Goal: Information Seeking & Learning: Check status

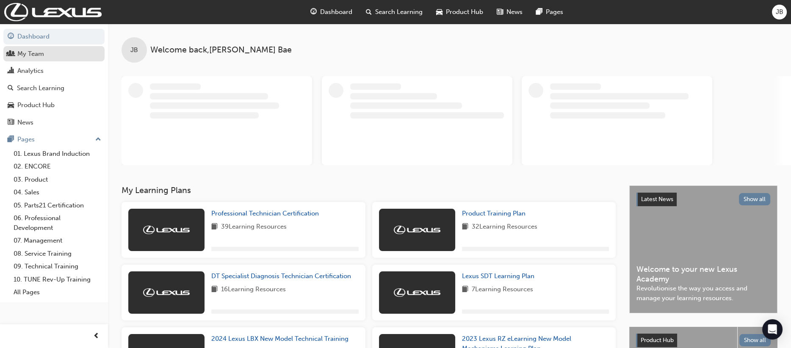
click at [36, 54] on div "My Team" at bounding box center [30, 54] width 27 height 10
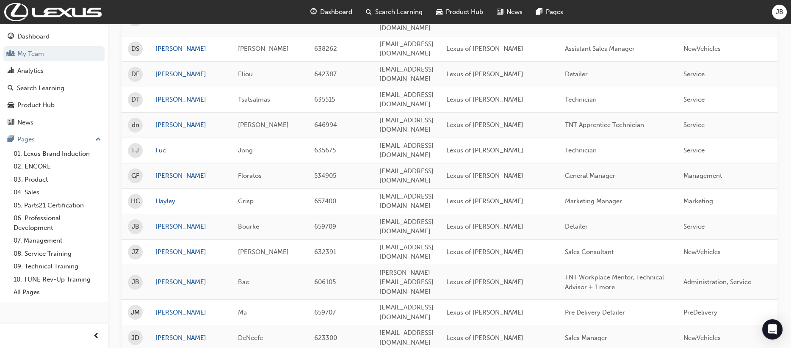
scroll to position [991, 0]
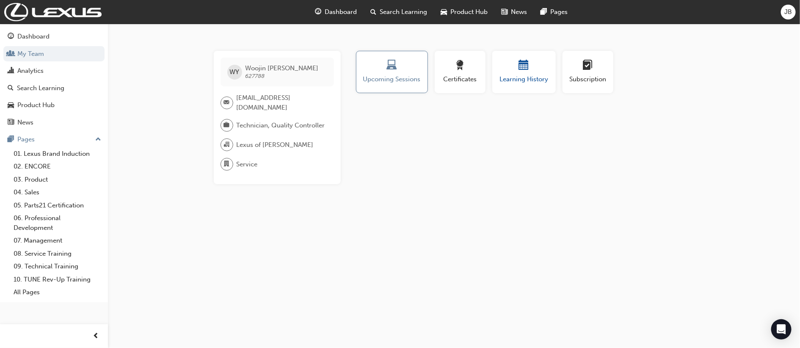
click at [528, 78] on span "Learning History" at bounding box center [524, 80] width 51 height 10
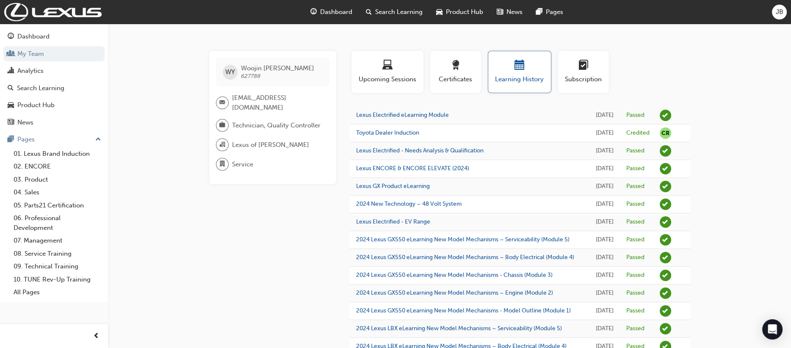
click at [523, 76] on span "Learning History" at bounding box center [520, 80] width 50 height 10
drag, startPoint x: 390, startPoint y: 16, endPoint x: 388, endPoint y: 20, distance: 5.1
click at [390, 16] on span "Search Learning" at bounding box center [398, 12] width 47 height 10
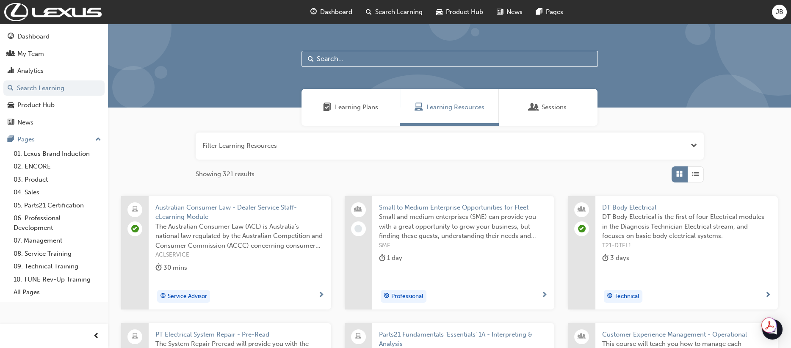
click at [359, 57] on input "text" at bounding box center [450, 59] width 296 height 16
type input "quality control"
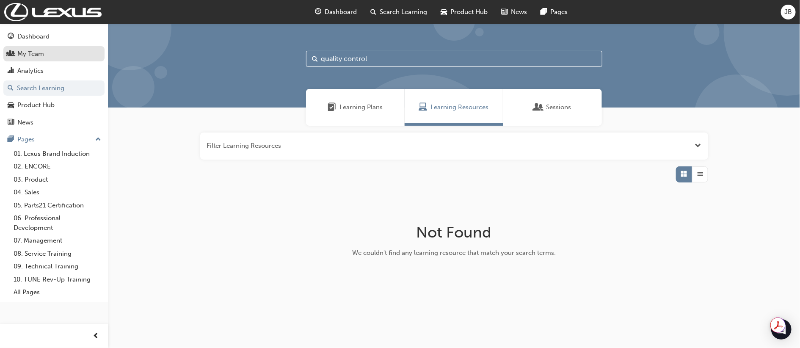
click at [34, 51] on div "My Team" at bounding box center [30, 54] width 27 height 10
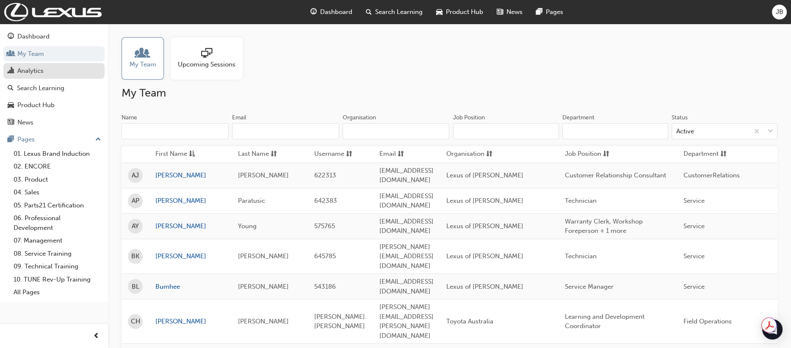
click at [36, 72] on div "Analytics" at bounding box center [30, 71] width 26 height 10
click at [40, 87] on div "Search Learning" at bounding box center [40, 88] width 47 height 10
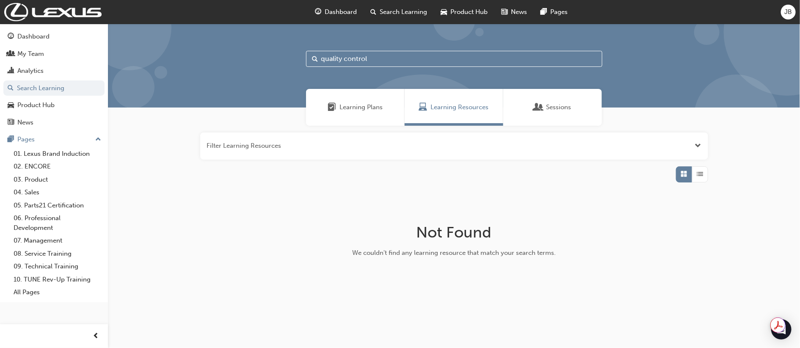
click at [363, 111] on span "Learning Plans" at bounding box center [361, 107] width 43 height 10
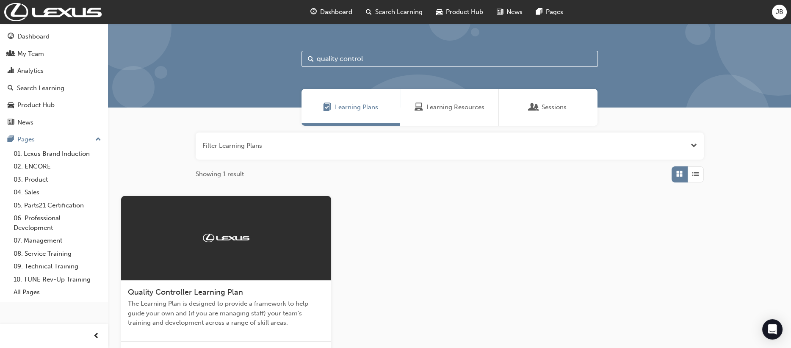
click at [227, 288] on span "Quality Controller Learning Plan" at bounding box center [185, 292] width 115 height 9
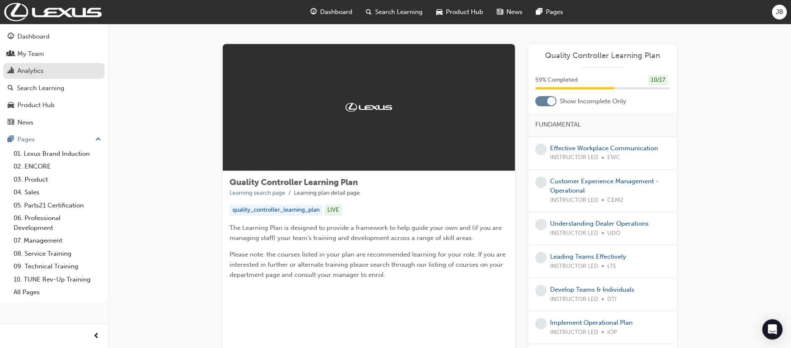
click at [30, 72] on div "Analytics" at bounding box center [30, 71] width 26 height 10
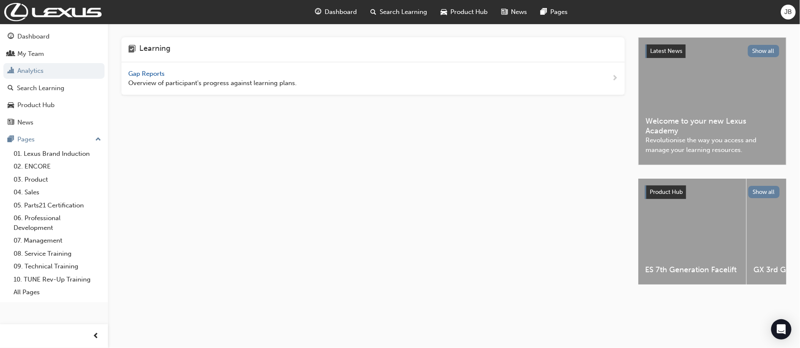
click at [150, 74] on span "Gap Reports" at bounding box center [147, 74] width 38 height 8
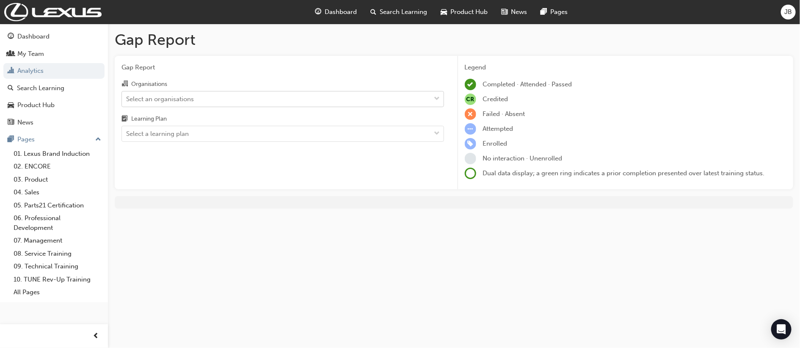
click at [233, 98] on div "Select an organisations" at bounding box center [276, 98] width 309 height 15
click at [127, 98] on input "Organisations Select an organisations" at bounding box center [126, 98] width 1 height 7
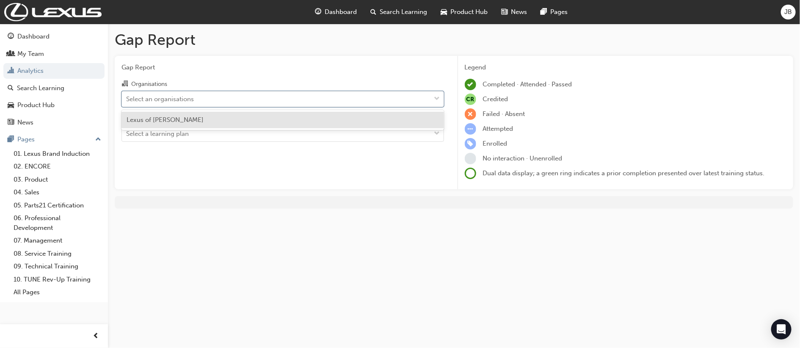
click at [235, 125] on div "Lexus of [PERSON_NAME]" at bounding box center [283, 120] width 323 height 17
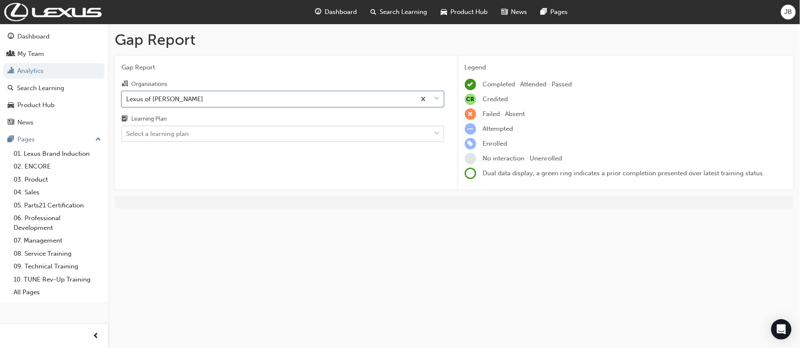
click at [238, 133] on div "Select a learning plan" at bounding box center [276, 134] width 309 height 15
click at [127, 133] on input "Learning Plan Select a learning plan" at bounding box center [126, 133] width 1 height 7
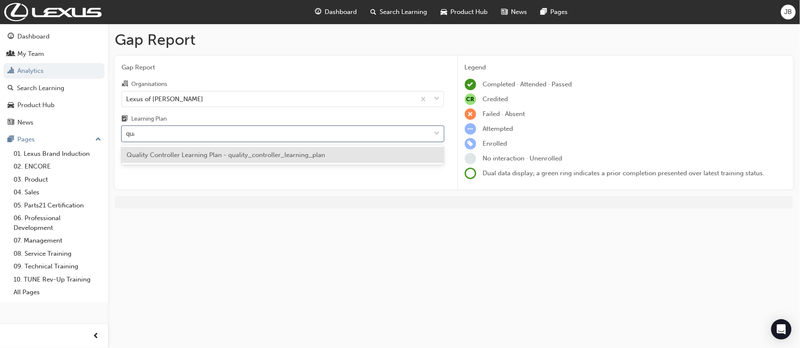
type input "qual"
click at [250, 154] on span "Quality Controller Learning Plan - quality_controller_learning_plan" at bounding box center [226, 155] width 199 height 8
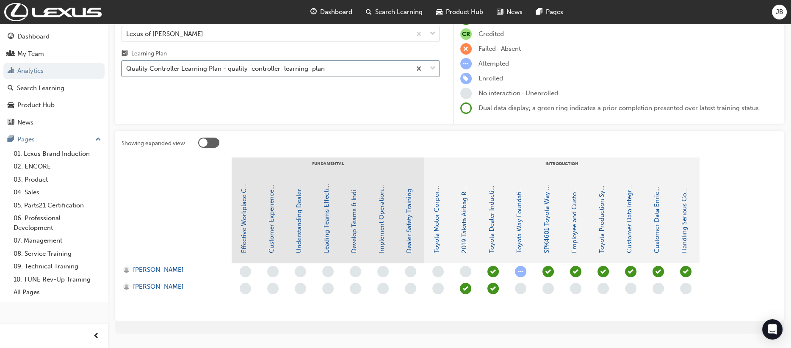
scroll to position [85, 0]
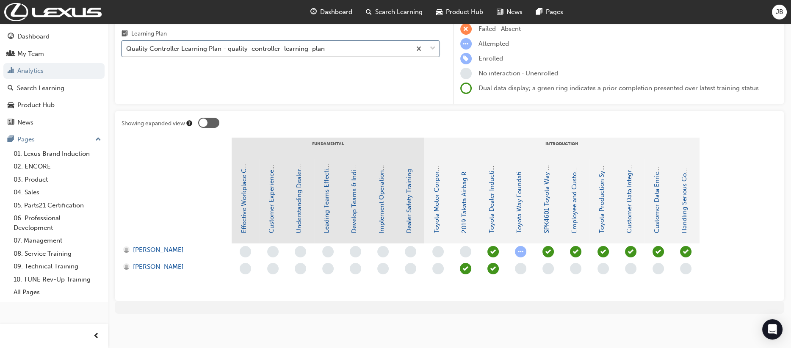
click at [764, 216] on section "FUNDAMENTAL INTRODUCTION Effective Workplace Communication Customer Experience …" at bounding box center [450, 216] width 656 height 157
drag, startPoint x: 540, startPoint y: 312, endPoint x: 507, endPoint y: 168, distance: 147.7
click at [540, 311] on div at bounding box center [450, 307] width 670 height 13
click at [213, 124] on div at bounding box center [208, 123] width 21 height 10
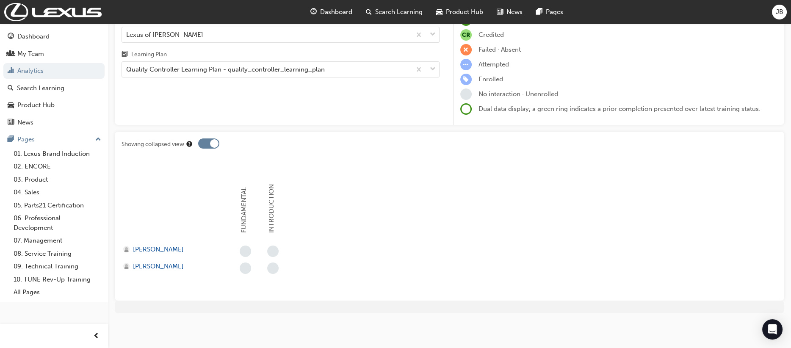
scroll to position [64, 0]
click at [211, 146] on div at bounding box center [214, 144] width 8 height 8
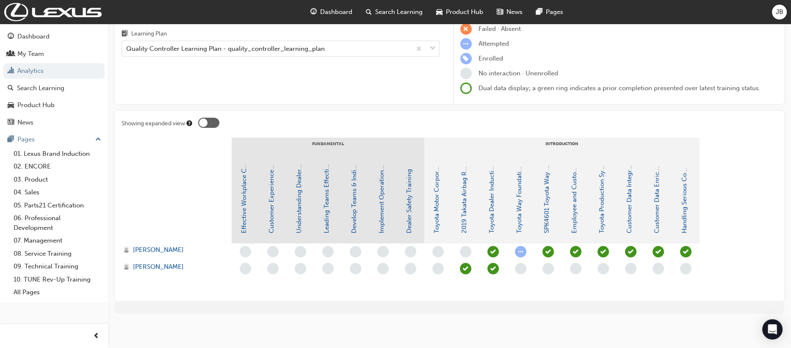
click at [737, 205] on section "FUNDAMENTAL INTRODUCTION Effective Workplace Communication Customer Experience …" at bounding box center [450, 216] width 656 height 157
click at [626, 302] on div at bounding box center [450, 307] width 670 height 13
